Goal: Information Seeking & Learning: Learn about a topic

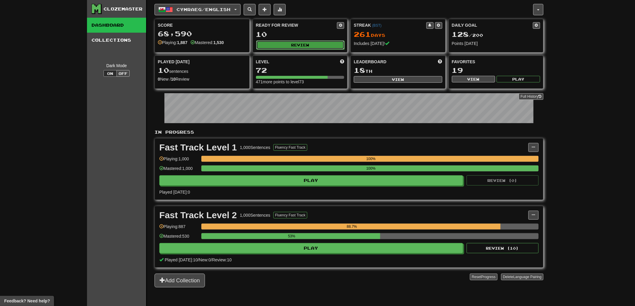
click at [308, 44] on button "Review" at bounding box center [300, 45] width 89 height 9
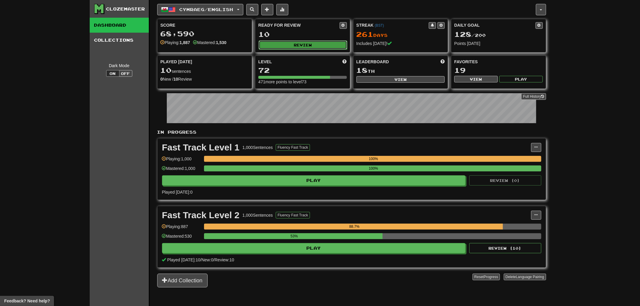
select select "**"
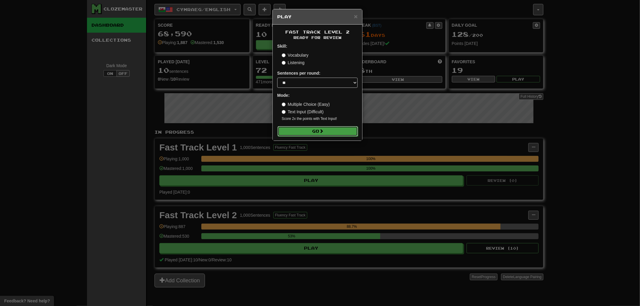
click at [323, 133] on span at bounding box center [321, 131] width 4 height 4
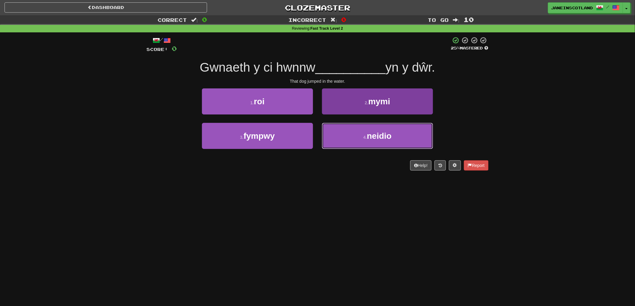
click at [366, 135] on button "4 . neidio" at bounding box center [377, 136] width 111 height 26
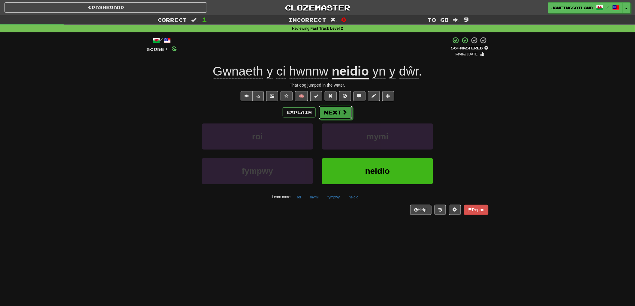
click at [333, 121] on div "Explain Next roi mymi fympwy neidio Learn more: roi mymi fympwy neidio" at bounding box center [317, 154] width 342 height 96
click at [339, 114] on button "Next" at bounding box center [336, 113] width 34 height 14
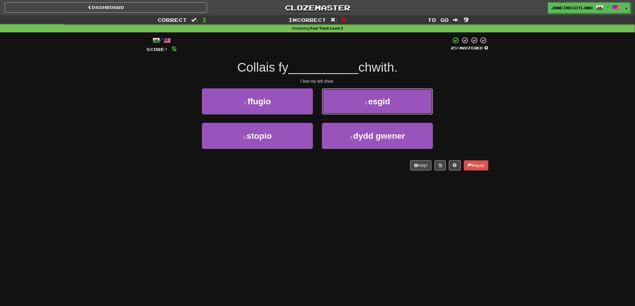
drag, startPoint x: 398, startPoint y: 104, endPoint x: 418, endPoint y: 92, distance: 22.6
click at [398, 104] on button "2 . esgid" at bounding box center [377, 102] width 111 height 26
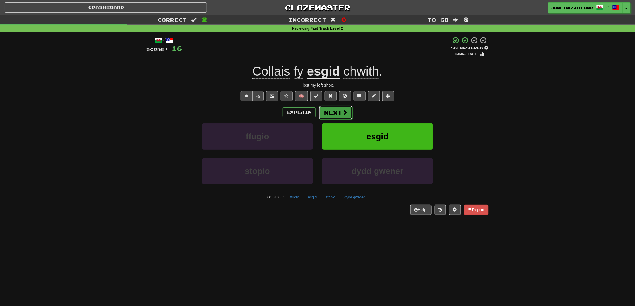
click at [344, 116] on button "Next" at bounding box center [336, 113] width 34 height 14
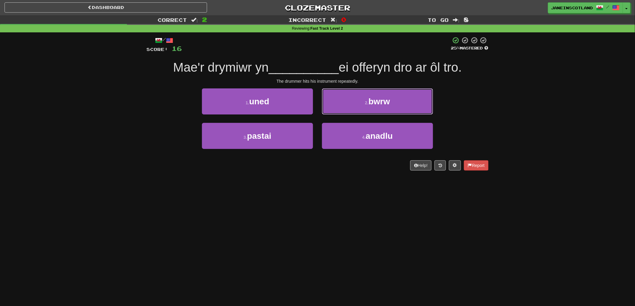
click at [407, 104] on button "2 . bwrw" at bounding box center [377, 102] width 111 height 26
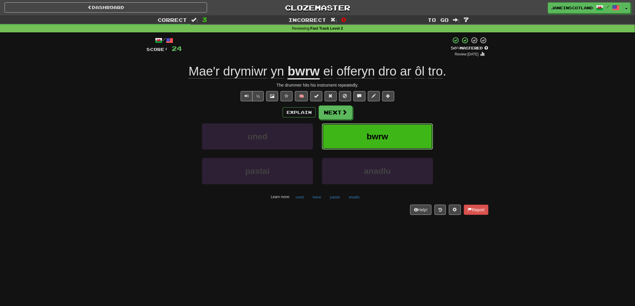
click at [370, 140] on span "bwrw" at bounding box center [378, 136] width 22 height 9
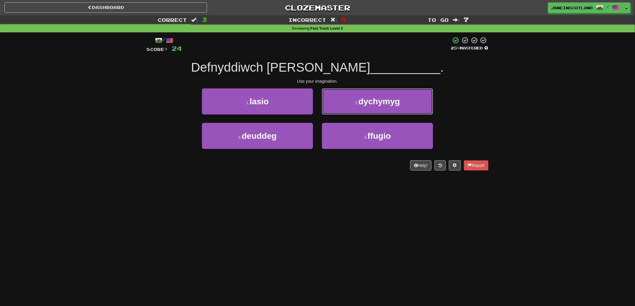
drag, startPoint x: 375, startPoint y: 104, endPoint x: 379, endPoint y: 102, distance: 4.4
click at [377, 104] on span "dychymyg" at bounding box center [380, 101] width 42 height 9
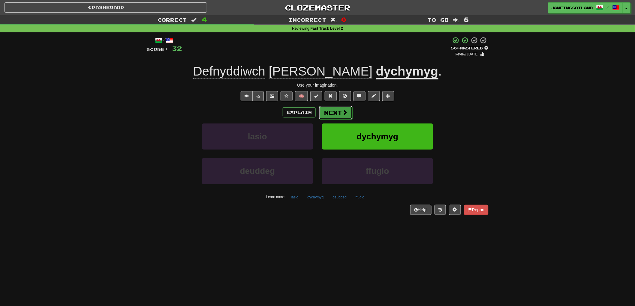
click at [344, 112] on span at bounding box center [344, 112] width 5 height 5
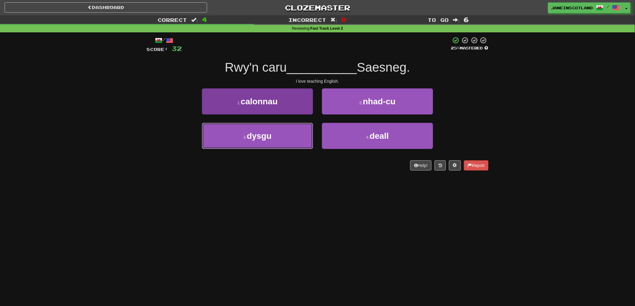
drag, startPoint x: 290, startPoint y: 136, endPoint x: 290, endPoint y: 129, distance: 7.2
click at [290, 136] on button "3 . dysgu" at bounding box center [257, 136] width 111 height 26
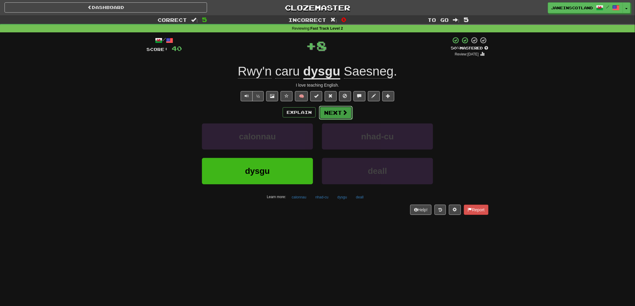
click at [344, 114] on span at bounding box center [344, 112] width 5 height 5
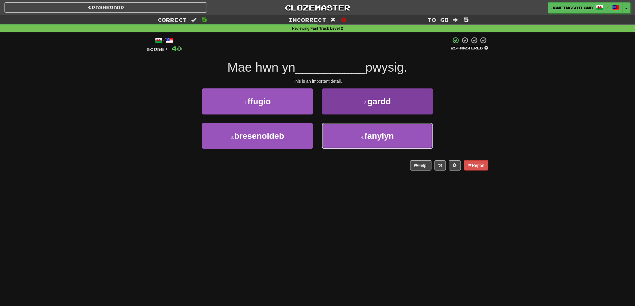
click at [349, 137] on button "4 . fanylyn" at bounding box center [377, 136] width 111 height 26
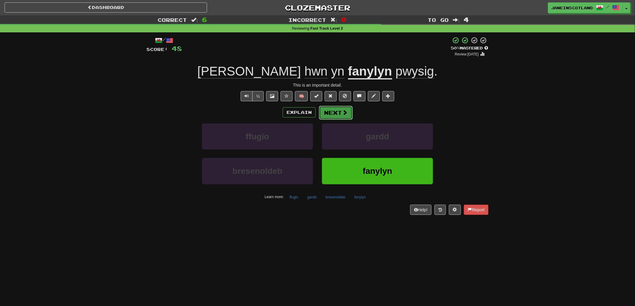
click at [345, 114] on span at bounding box center [344, 112] width 5 height 5
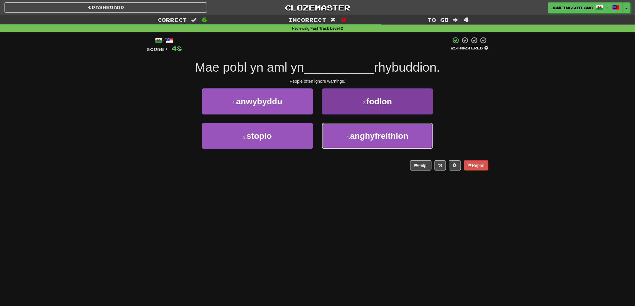
click at [352, 136] on span "anghyfreithlon" at bounding box center [379, 135] width 58 height 9
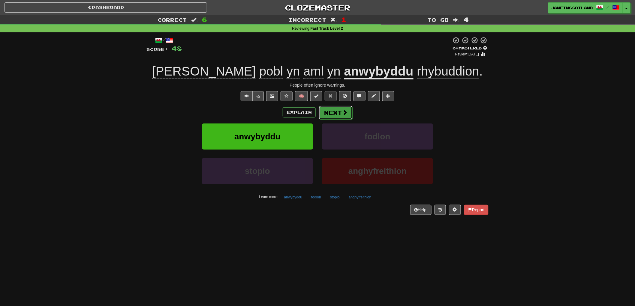
click at [346, 112] on span at bounding box center [344, 112] width 5 height 5
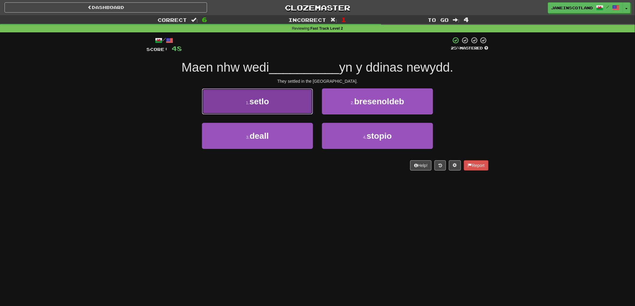
click at [281, 106] on button "1 . setlo" at bounding box center [257, 102] width 111 height 26
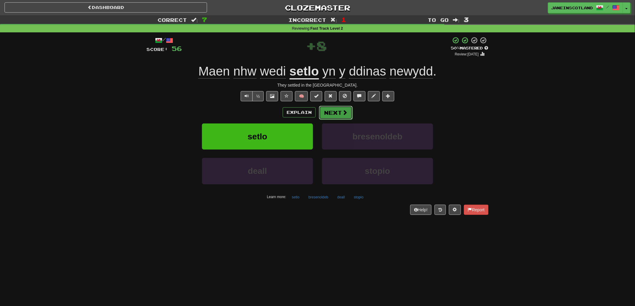
click at [345, 110] on span at bounding box center [344, 112] width 5 height 5
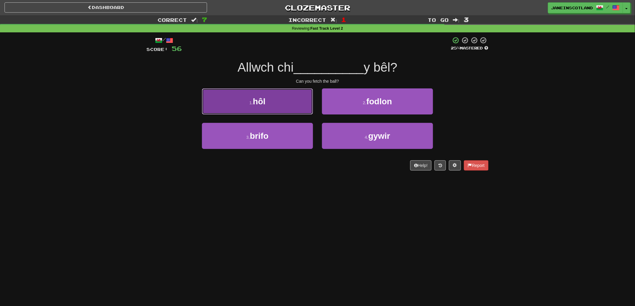
click at [287, 106] on button "1 . hôl" at bounding box center [257, 102] width 111 height 26
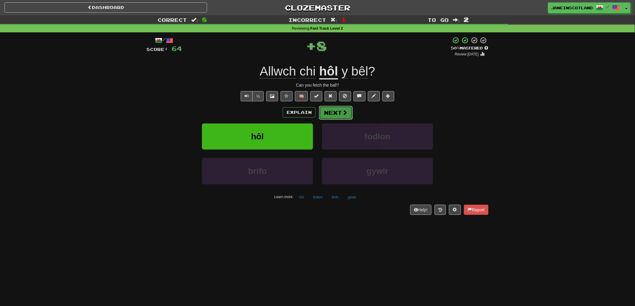
click at [347, 113] on span at bounding box center [344, 112] width 5 height 5
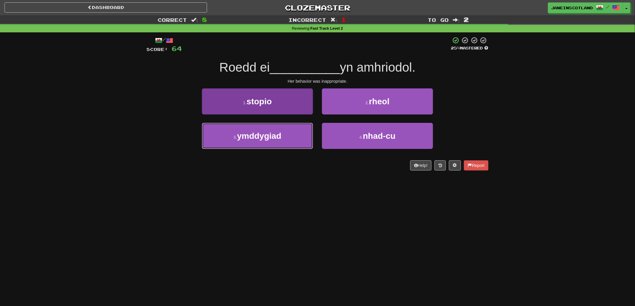
click at [277, 129] on button "3 . ymddygiad" at bounding box center [257, 136] width 111 height 26
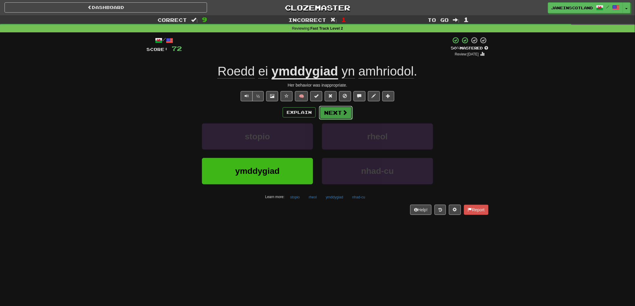
click at [342, 113] on span at bounding box center [344, 112] width 5 height 5
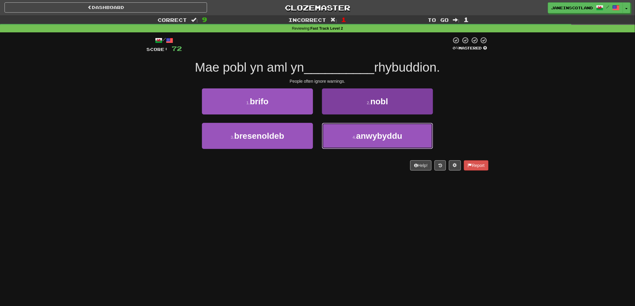
drag, startPoint x: 369, startPoint y: 142, endPoint x: 368, endPoint y: 134, distance: 8.1
click at [368, 136] on button "4 . anwybyddu" at bounding box center [377, 136] width 111 height 26
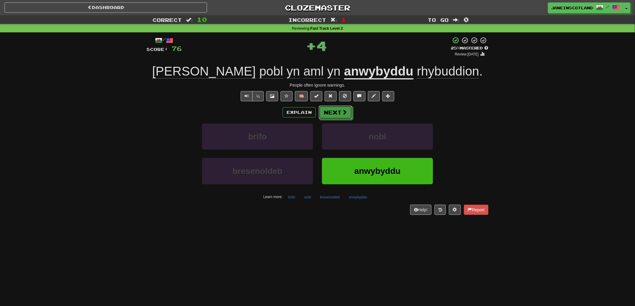
drag, startPoint x: 344, startPoint y: 115, endPoint x: 344, endPoint y: 112, distance: 3.0
click at [344, 114] on span at bounding box center [344, 112] width 5 height 5
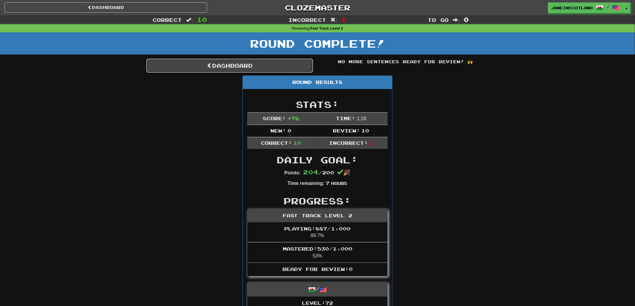
click at [268, 68] on link "Dashboard" at bounding box center [229, 66] width 167 height 14
